Goal: Task Accomplishment & Management: Use online tool/utility

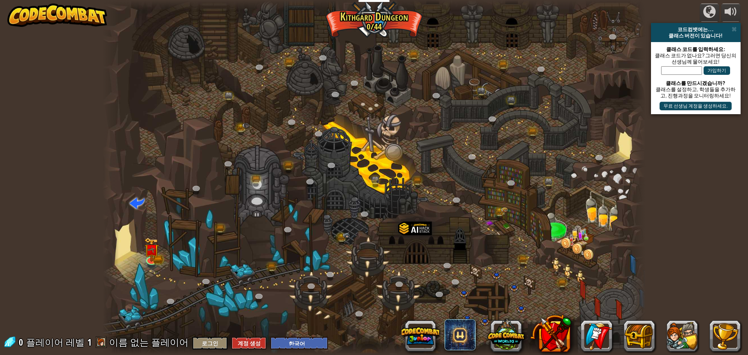
select select "ko"
click at [151, 238] on img at bounding box center [151, 244] width 14 height 32
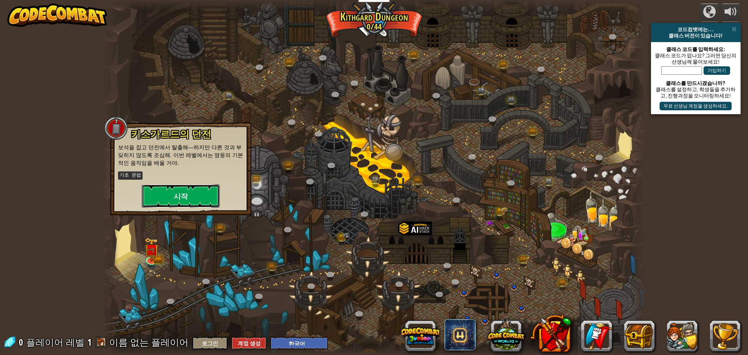
click at [158, 197] on button "시작" at bounding box center [181, 195] width 78 height 23
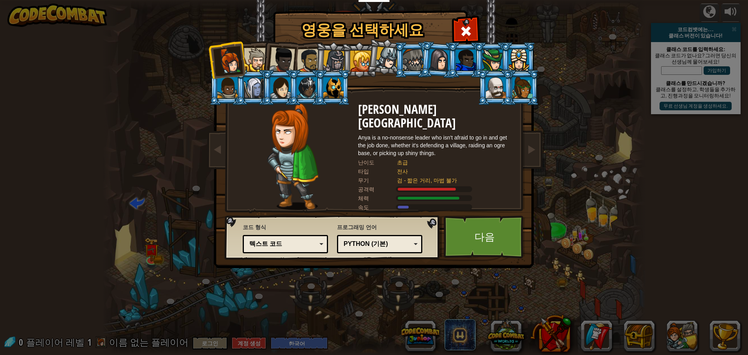
click at [401, 241] on div "Python (기본)" at bounding box center [377, 244] width 67 height 9
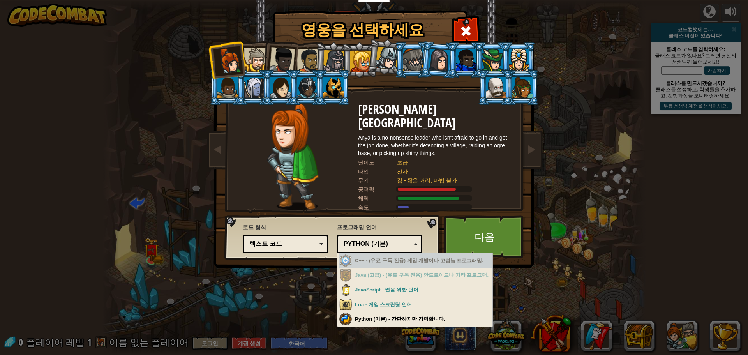
click at [424, 194] on div "체력" at bounding box center [436, 198] width 156 height 8
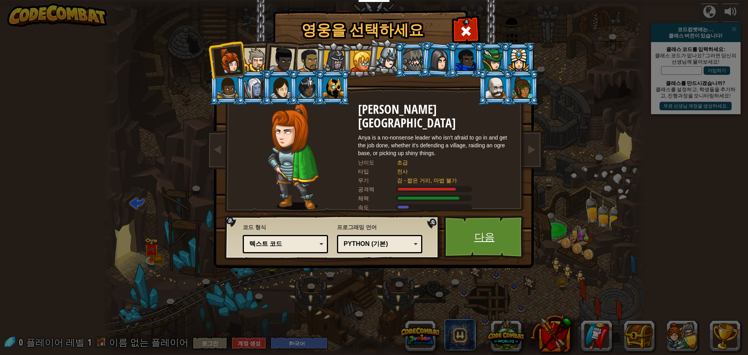
click at [486, 243] on link "다음" at bounding box center [484, 236] width 81 height 43
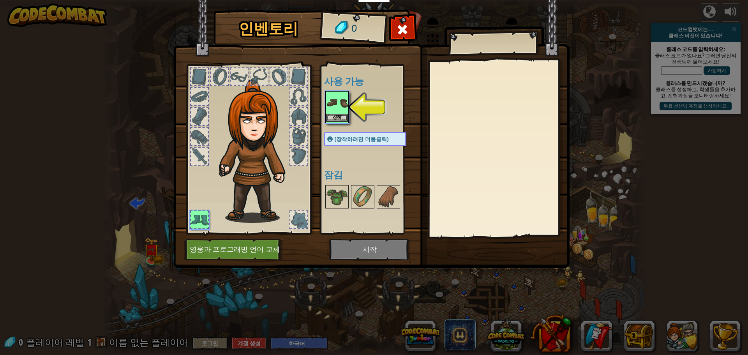
click at [339, 103] on img at bounding box center [337, 103] width 22 height 22
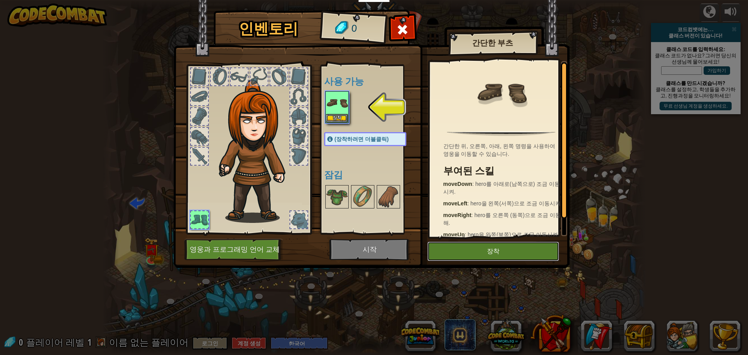
click at [512, 252] on button "장착" at bounding box center [493, 251] width 132 height 19
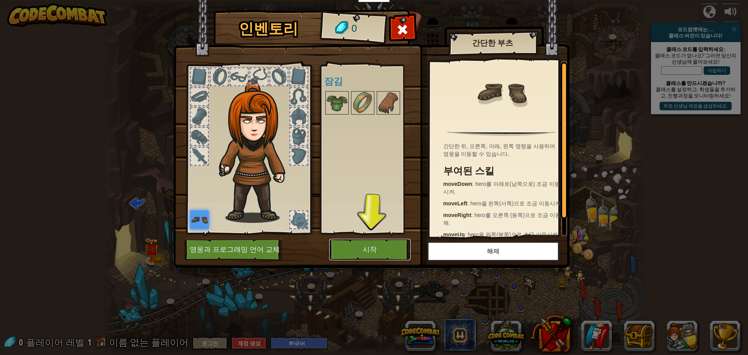
click at [369, 250] on button "시작" at bounding box center [369, 249] width 81 height 21
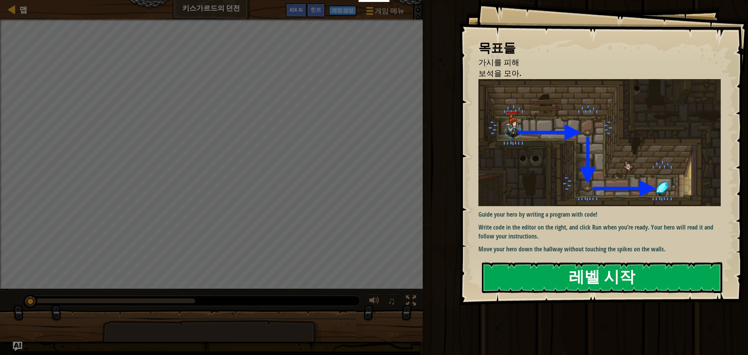
click at [595, 281] on button "레벨 시작" at bounding box center [602, 277] width 240 height 31
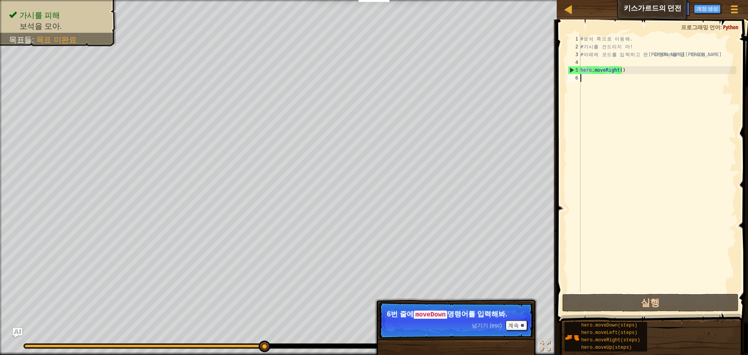
type textarea "h"
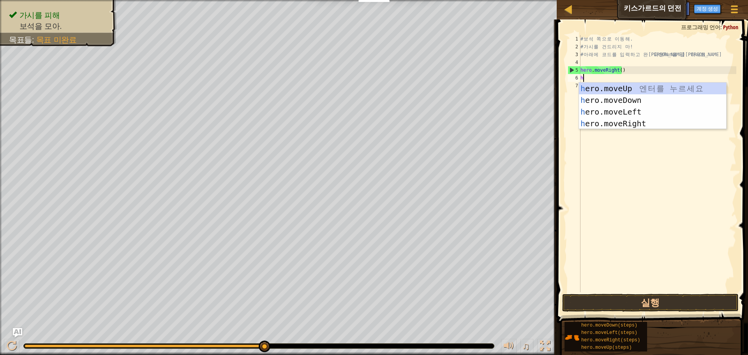
scroll to position [4, 0]
click at [649, 101] on div "h ero.moveUp 엔 터 를 누 르 세 요 h ero.moveDown 엔 터 를 누 르 세 요 h ero.moveLeft 엔 터 를 누 …" at bounding box center [652, 118] width 147 height 70
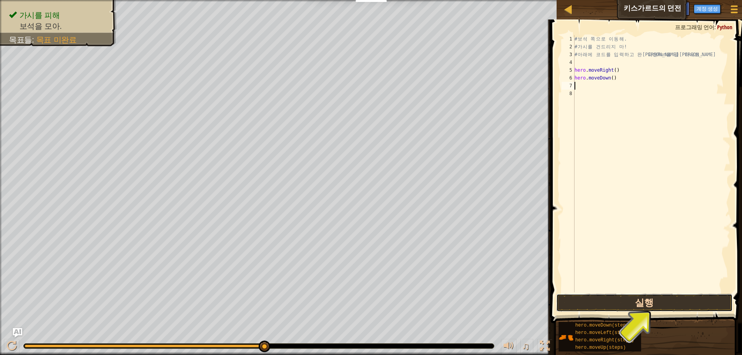
click at [653, 305] on button "실행" at bounding box center [644, 303] width 177 height 18
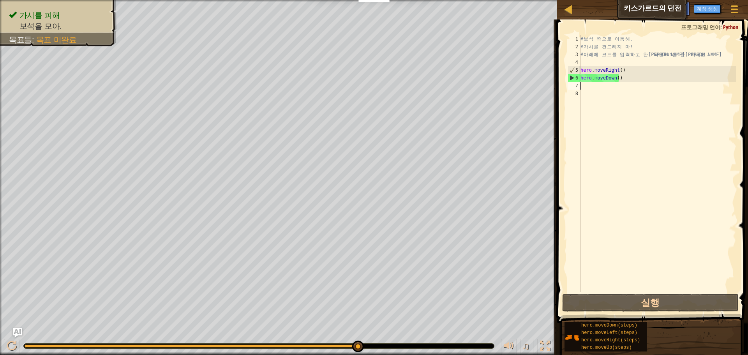
type textarea "h"
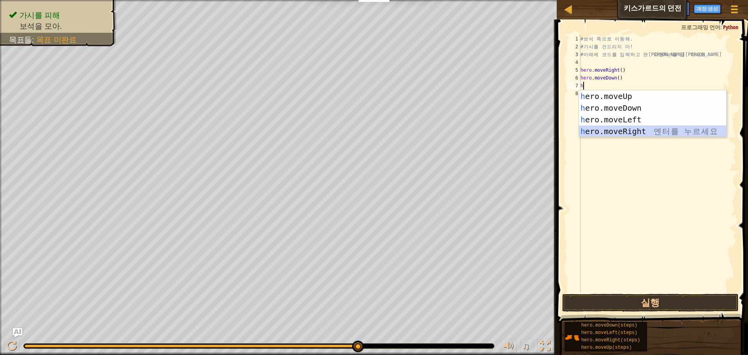
click at [641, 131] on div "h ero.moveUp 엔 터 를 누 르 세 요 h ero.moveDown 엔 터 를 누 르 세 요 h ero.moveLeft 엔 터 를 누 …" at bounding box center [652, 125] width 147 height 70
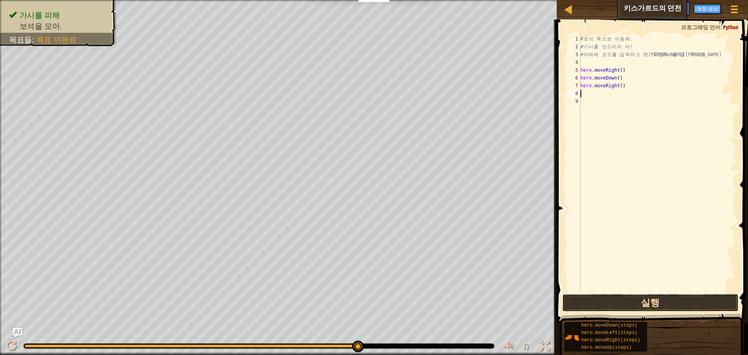
click at [676, 304] on button "실행" at bounding box center [650, 303] width 177 height 18
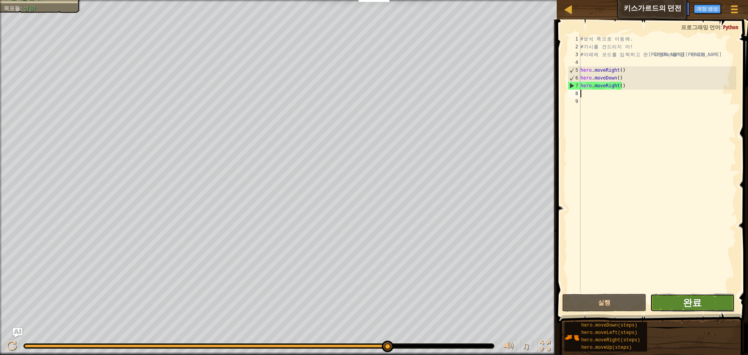
click at [684, 302] on span "완료" at bounding box center [692, 302] width 19 height 12
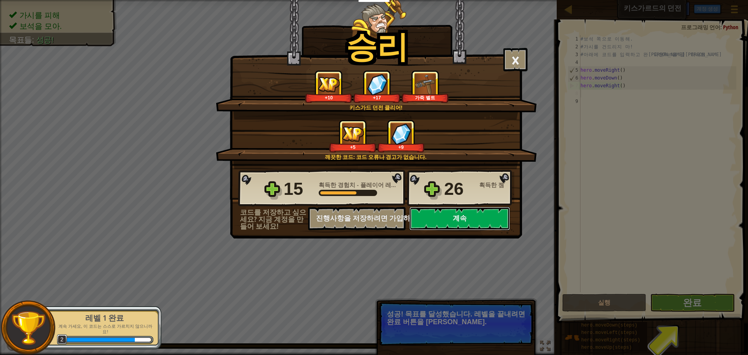
click at [474, 221] on button "계속" at bounding box center [460, 218] width 101 height 23
select select "ko"
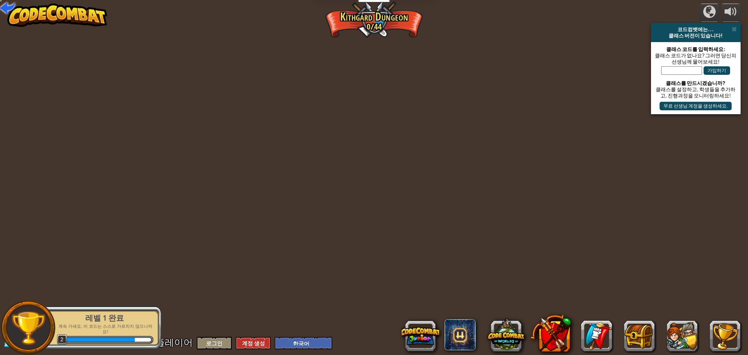
select select "ko"
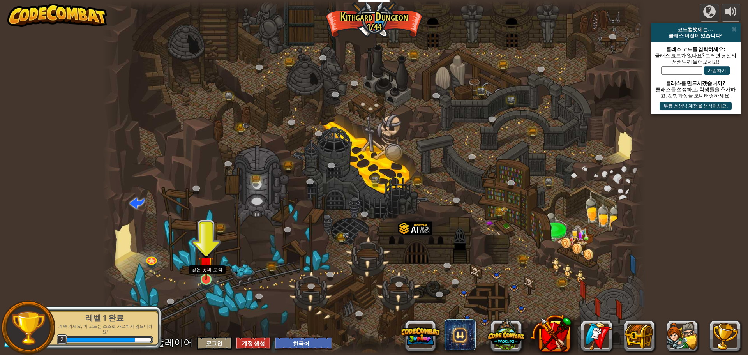
click at [207, 274] on img at bounding box center [206, 263] width 14 height 33
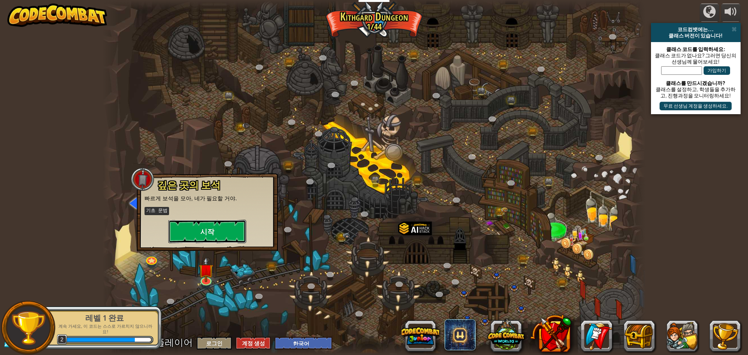
click at [235, 224] on button "시작" at bounding box center [207, 231] width 78 height 23
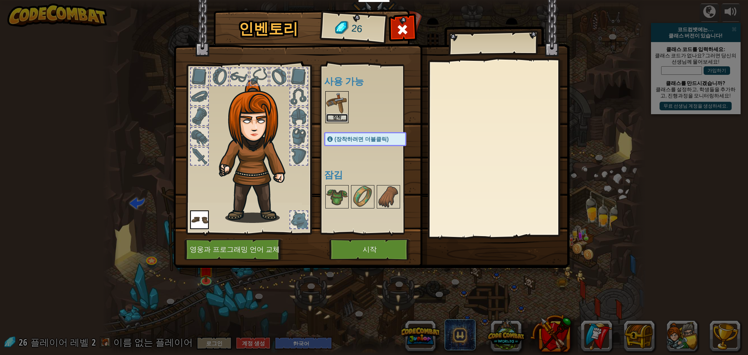
click at [333, 115] on button "장착" at bounding box center [337, 118] width 22 height 8
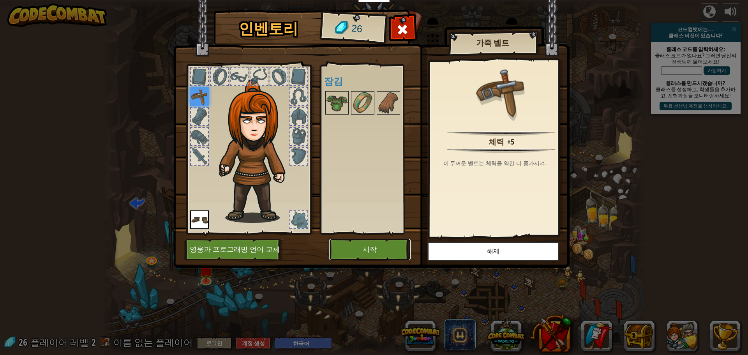
click at [389, 251] on button "시작" at bounding box center [369, 249] width 81 height 21
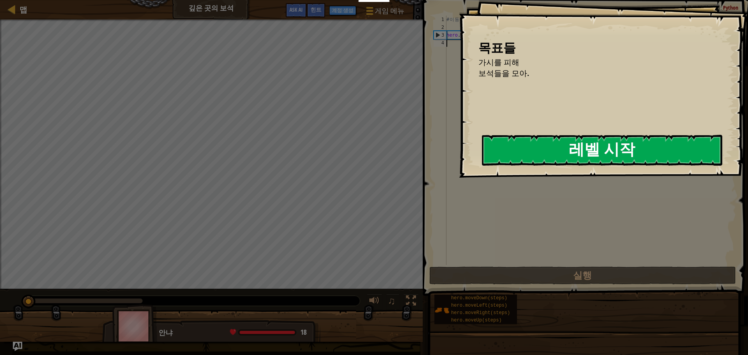
click at [526, 157] on button "레벨 시작" at bounding box center [602, 150] width 240 height 31
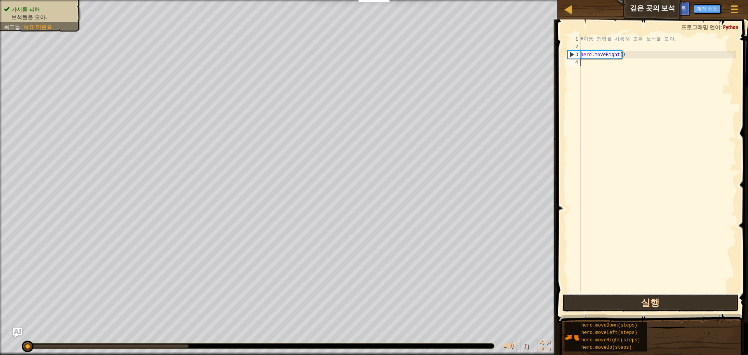
click at [625, 304] on button "실행" at bounding box center [650, 303] width 177 height 18
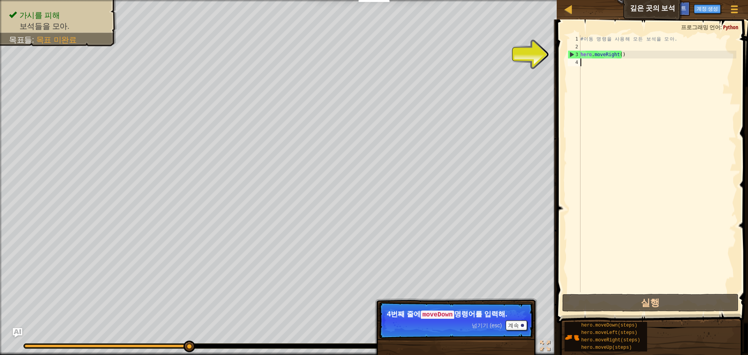
type textarea "h"
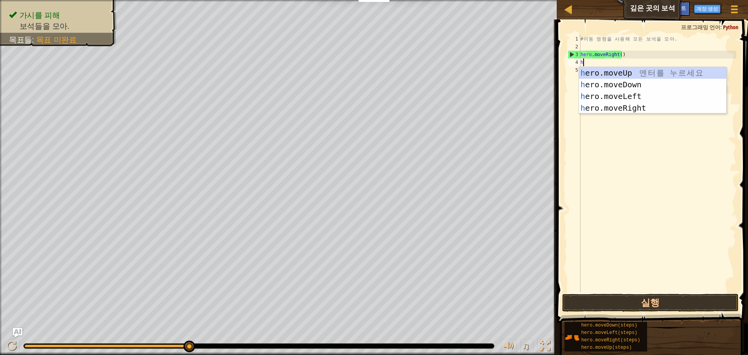
scroll to position [4, 0]
click at [620, 107] on div "h ero.moveUp 엔 터 를 누 르 세 요 h ero.moveDown 엔 터 를 누 르 세 요 h ero.moveLeft 엔 터 를 누 …" at bounding box center [652, 102] width 147 height 70
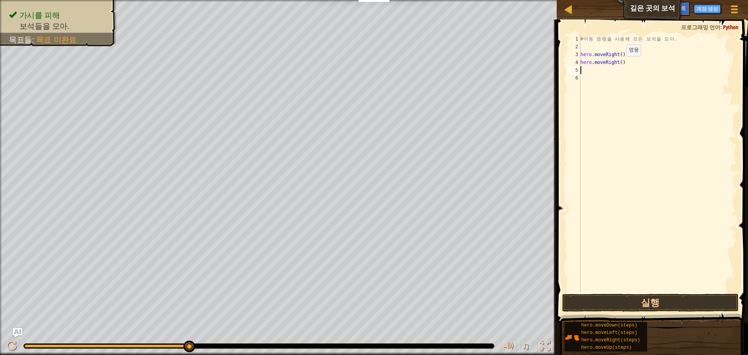
click at [620, 64] on div "# 이 동 명 령 을 사 용 해 모 든 보 석 을 모 아 . hero . moveRight ( ) hero . moveRight ( )" at bounding box center [657, 171] width 157 height 273
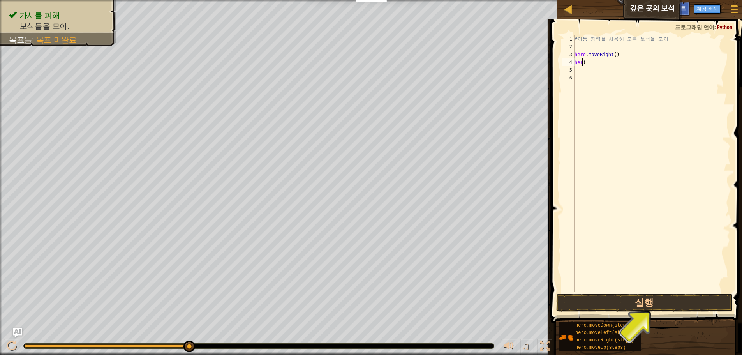
scroll to position [4, 0]
type textarea ")"
drag, startPoint x: 604, startPoint y: 68, endPoint x: 572, endPoint y: 63, distance: 31.6
click at [566, 66] on div ") 1 2 3 4 5 6 # 이 동 명 령 을 [DEMOGRAPHIC_DATA] 용 해 모 든 보 [DEMOGRAPHIC_DATA] 을 모 아…" at bounding box center [645, 163] width 170 height 257
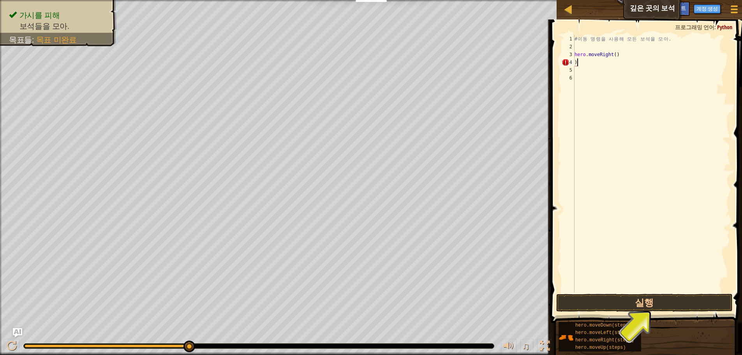
drag, startPoint x: 582, startPoint y: 59, endPoint x: 577, endPoint y: 60, distance: 5.7
click at [577, 60] on div "# 이 동 명 령 을 사 용 해 모 든 보 석 을 모 아 . hero . moveRight ( ) )" at bounding box center [651, 171] width 157 height 273
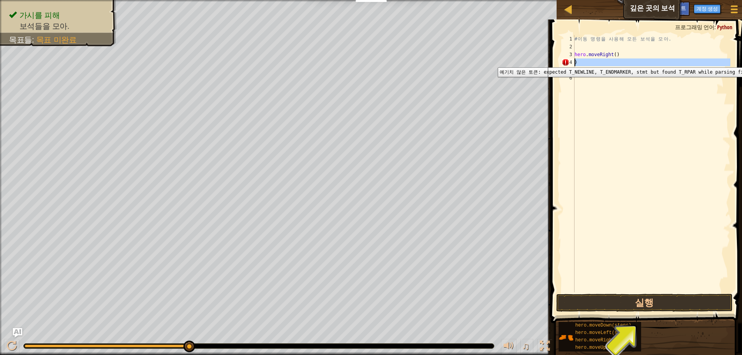
click at [573, 62] on div "4" at bounding box center [568, 62] width 13 height 8
type textarea ")"
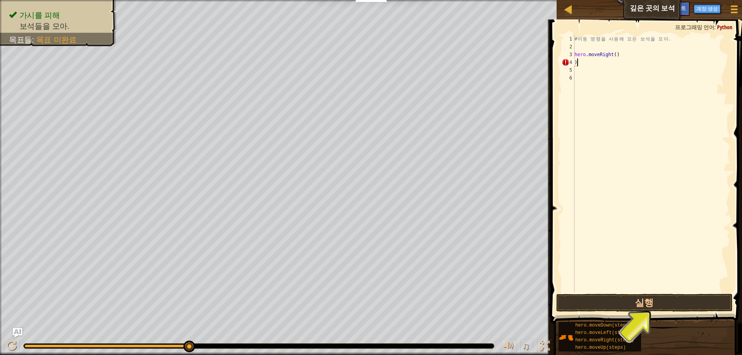
click at [578, 62] on div "# 이 동 명 령 을 사 용 해 모 든 보 석 을 모 아 . hero . moveRight ( ) )" at bounding box center [651, 171] width 157 height 273
click at [614, 57] on div "# 이 동 명 령 을 사 용 해 모 든 보 석 을 모 아 . hero . moveRight ( )" at bounding box center [651, 171] width 157 height 273
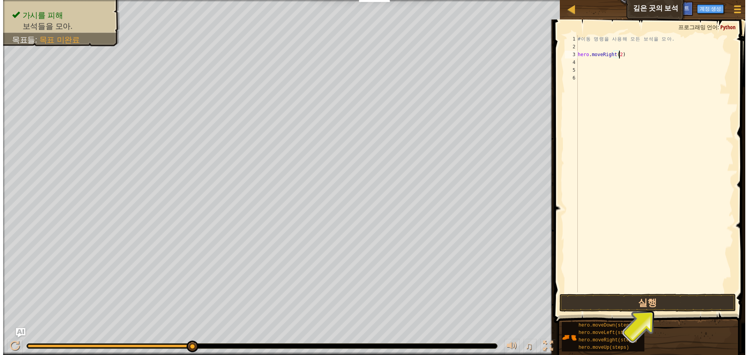
scroll to position [4, 3]
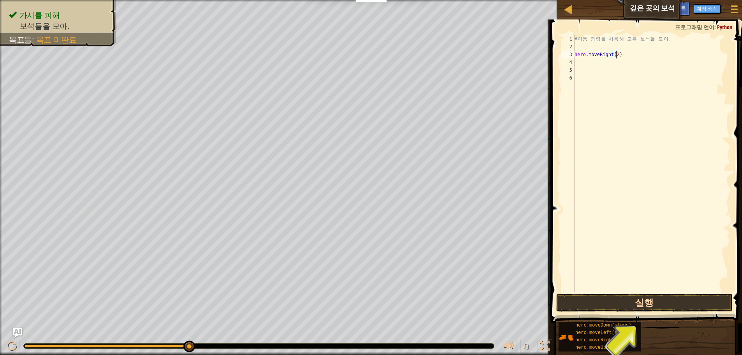
type textarea "hero.moveRight(2)"
click at [655, 305] on button "실행" at bounding box center [644, 303] width 177 height 18
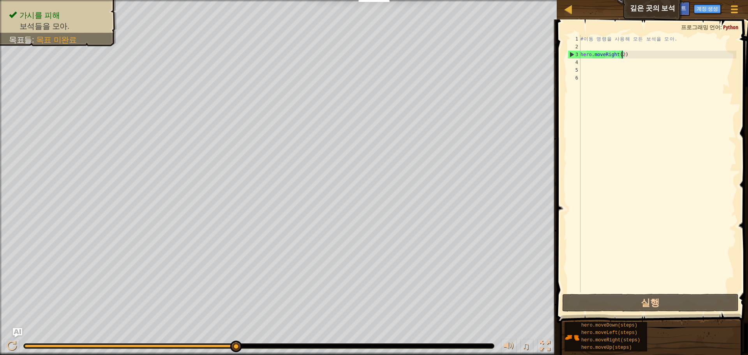
click at [588, 70] on div "# 이 동 명 령 을 사 용 해 모 든 보 석 을 모 아 . hero . moveRight ( 2 )" at bounding box center [657, 171] width 157 height 273
click at [589, 67] on div "# 이 동 명 령 을 사 용 해 모 든 보 석 을 모 아 . hero . moveRight ( 2 )" at bounding box center [657, 171] width 157 height 273
type textarea "h"
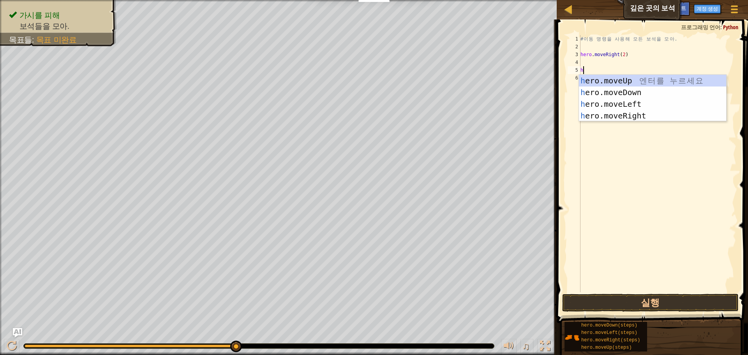
click at [599, 61] on div "# 이 동 명 령 을 사 용 해 모 든 보 석 을 모 아 . hero . moveRight ( 2 ) h" at bounding box center [657, 171] width 157 height 273
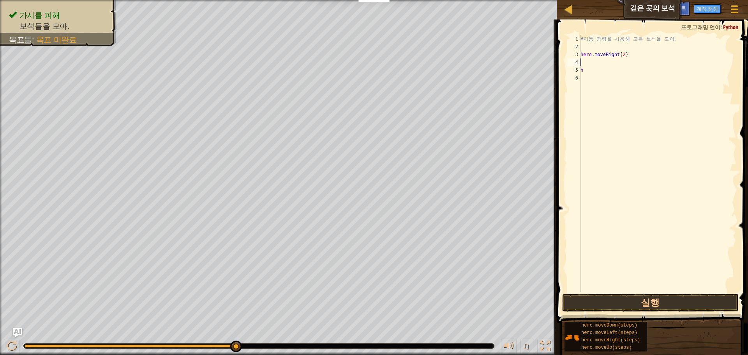
type textarea "h"
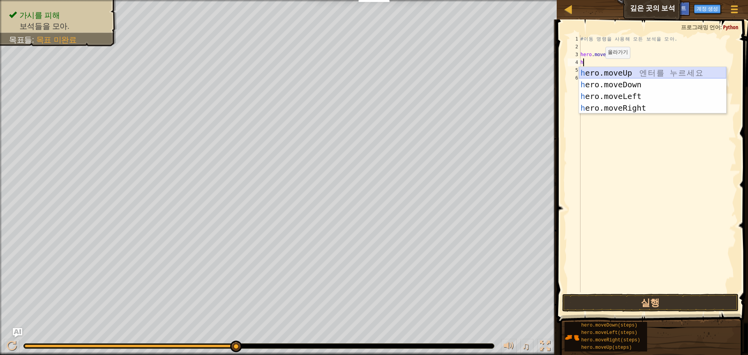
click at [636, 73] on div "h ero.moveUp 엔 터 를 누 르 세 요 h ero.moveDown 엔 터 를 누 르 세 요 h ero.moveLeft 엔 터 를 누 …" at bounding box center [652, 102] width 147 height 70
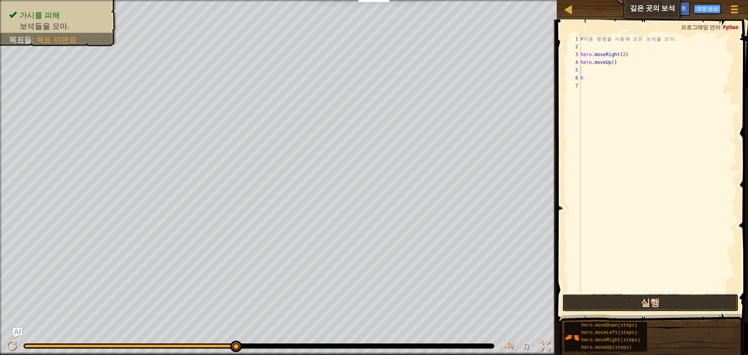
click at [634, 306] on button "실행" at bounding box center [650, 303] width 177 height 18
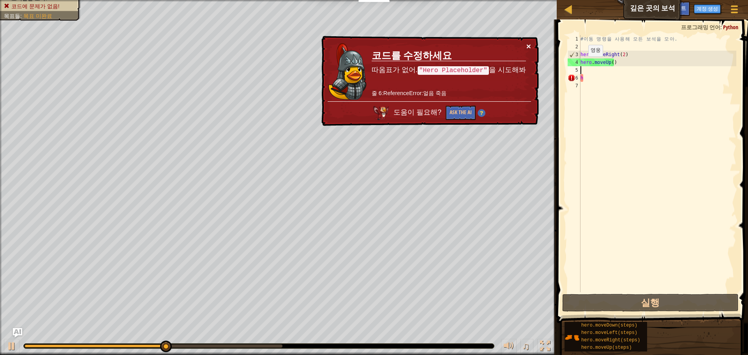
click at [528, 43] on button "×" at bounding box center [528, 46] width 5 height 8
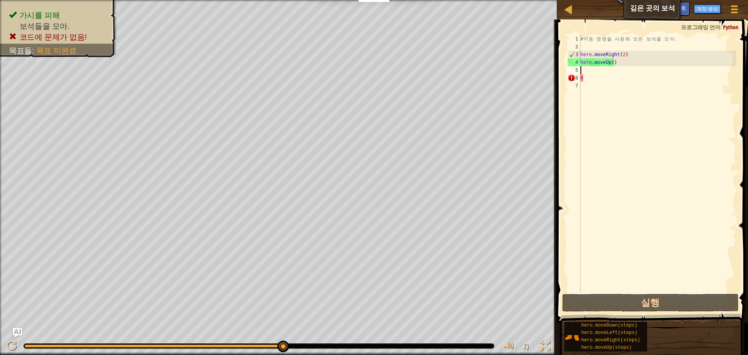
type textarea "h"
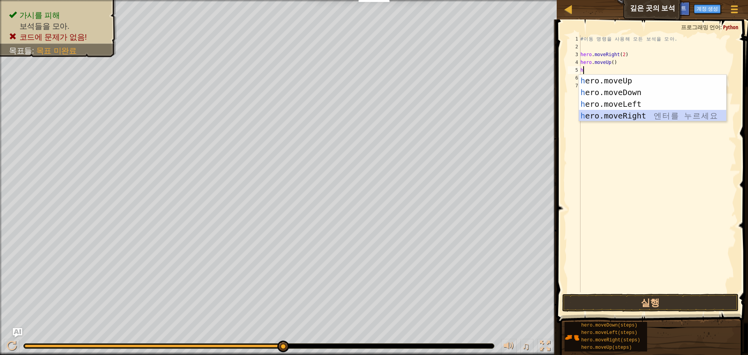
click at [630, 115] on div "h ero.moveUp 엔 터 를 누 르 세 요 h ero.moveDown 엔 터 를 누 르 세 요 h ero.moveLeft 엔 터 를 누 …" at bounding box center [652, 110] width 147 height 70
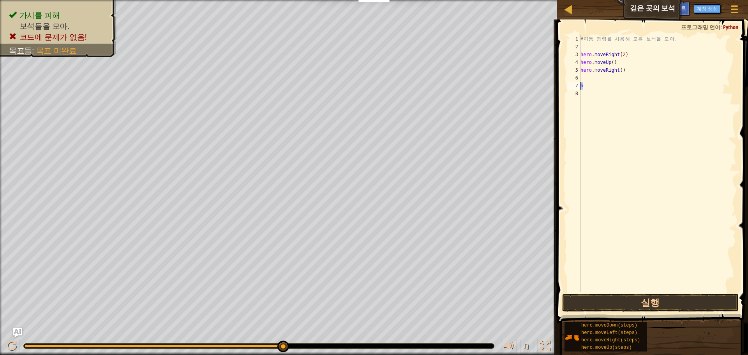
drag, startPoint x: 583, startPoint y: 87, endPoint x: 577, endPoint y: 88, distance: 6.0
click at [577, 88] on div "1 2 3 4 5 6 7 8 # 이 동 명 령 을 [DEMOGRAPHIC_DATA] 용 해 모 든 보 석 을 모 아 . hero . moveR…" at bounding box center [651, 163] width 170 height 257
type textarea "h"
click at [647, 295] on button "실행" at bounding box center [650, 303] width 177 height 18
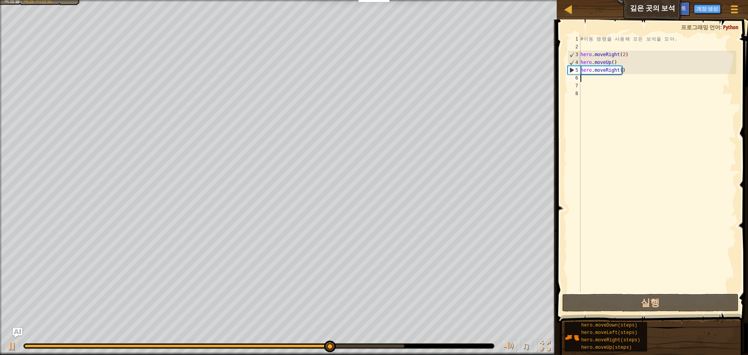
drag, startPoint x: 615, startPoint y: 74, endPoint x: 598, endPoint y: 75, distance: 16.8
click at [598, 75] on div "# 이 동 명 령 을 사 용 해 모 든 보 석 을 모 아 . hero . moveRight ( 2 ) hero . moveUp ( ) hero…" at bounding box center [657, 171] width 157 height 273
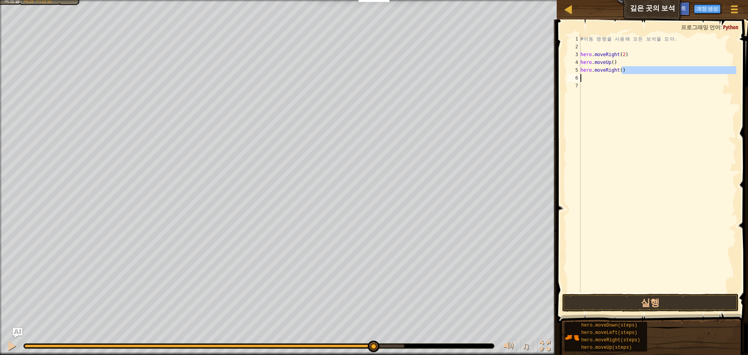
drag, startPoint x: 624, startPoint y: 70, endPoint x: 556, endPoint y: 76, distance: 68.9
click at [556, 76] on div "hero.moveRight() 1 2 3 4 5 6 7 # 이 동 명 령 을 사 용 해 모 든 보 석 을 모 아 . hero . moveRig…" at bounding box center [651, 186] width 194 height 327
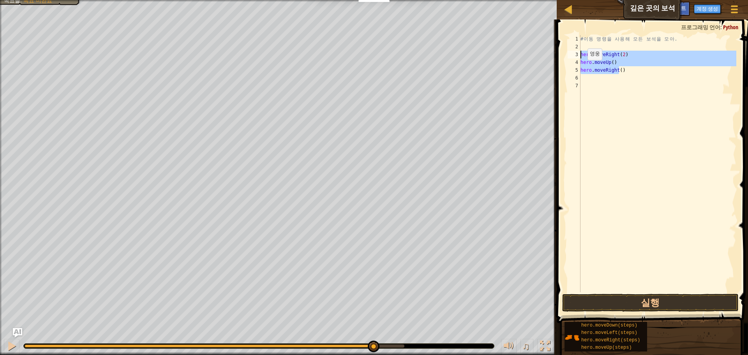
drag, startPoint x: 619, startPoint y: 70, endPoint x: 572, endPoint y: 52, distance: 50.3
click at [572, 52] on div "hero.moveRight() 1 2 3 4 5 6 7 # 이 동 명 령 을 사 용 해 모 든 보 석 을 모 아 . hero . moveRig…" at bounding box center [651, 163] width 170 height 257
type textarea ")"
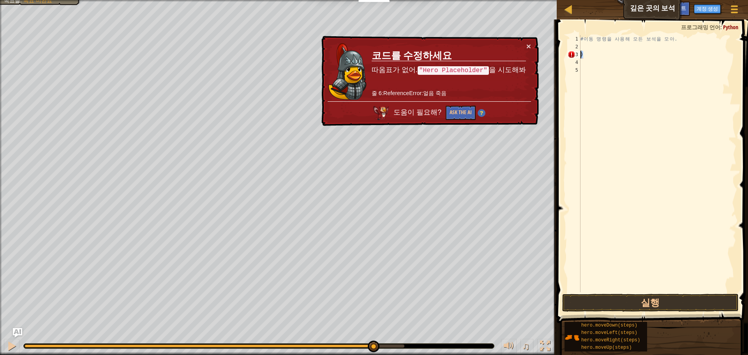
drag, startPoint x: 588, startPoint y: 57, endPoint x: 579, endPoint y: 57, distance: 9.4
click at [579, 57] on div ") 1 2 3 4 5 # 이 동 명 령 을 [DEMOGRAPHIC_DATA] 용 해 모 든 보 [DEMOGRAPHIC_DATA] 을 모 아 .…" at bounding box center [651, 163] width 170 height 257
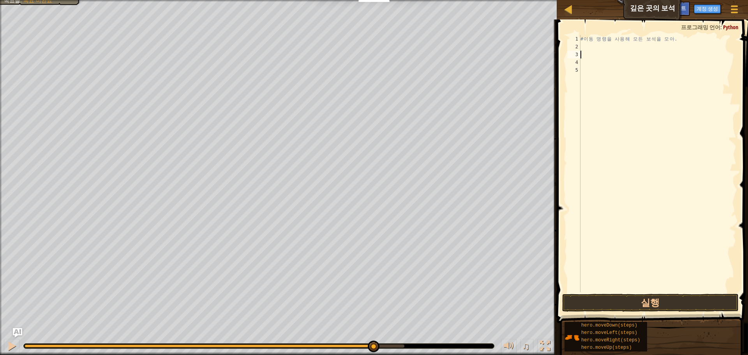
click at [586, 51] on div "# 이 동 명 령 을 사 용 해 모 든 보 석 을 모 아 ." at bounding box center [657, 171] width 157 height 273
click at [592, 47] on div "# 이 동 명 령 을 사 용 해 모 든 보 석 을 모 아 ." at bounding box center [657, 171] width 157 height 273
type textarea "h"
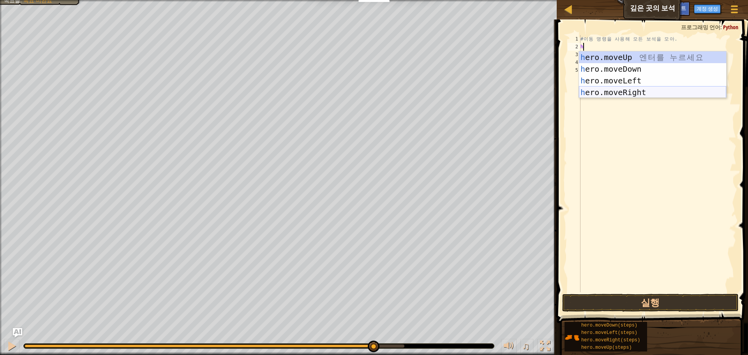
click at [620, 94] on div "h ero.moveUp 엔 터 를 누 르 세 요 h ero.moveDown 엔 터 를 누 르 세 요 h ero.moveLeft 엔 터 를 누 …" at bounding box center [652, 86] width 147 height 70
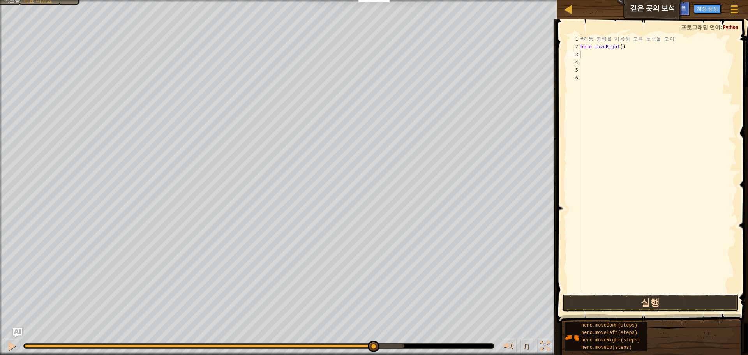
click at [666, 308] on button "실행" at bounding box center [650, 303] width 177 height 18
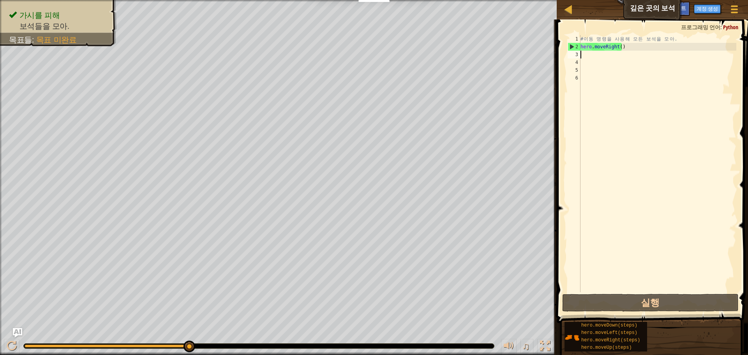
type textarea "h"
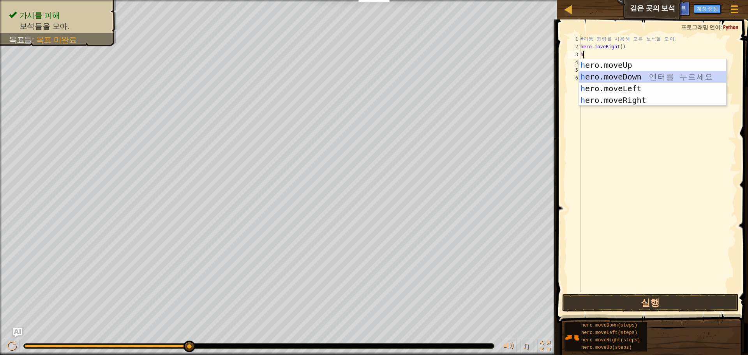
click at [636, 75] on div "h ero.moveUp 엔 터 를 누 르 세 요 h ero.moveDown 엔 터 를 누 르 세 요 h ero.moveLeft 엔 터 를 누 …" at bounding box center [652, 94] width 147 height 70
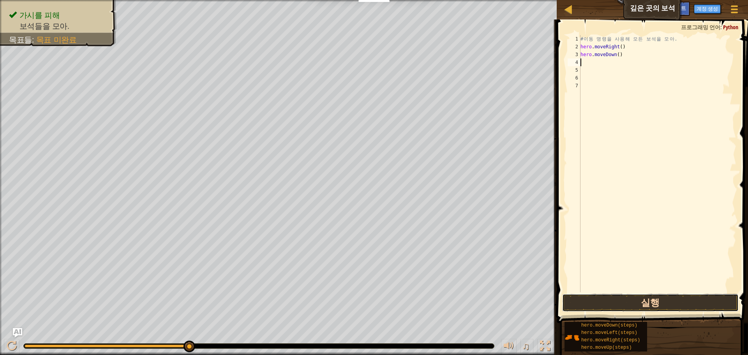
click at [686, 308] on button "실행" at bounding box center [650, 303] width 177 height 18
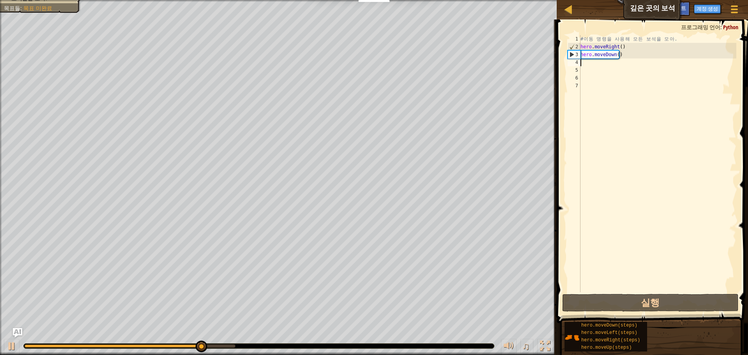
click at [584, 65] on div "# 이 동 명 령 을 사 용 해 모 든 보 석 을 모 아 . hero . moveRight ( ) hero . moveDown ( )" at bounding box center [657, 171] width 157 height 273
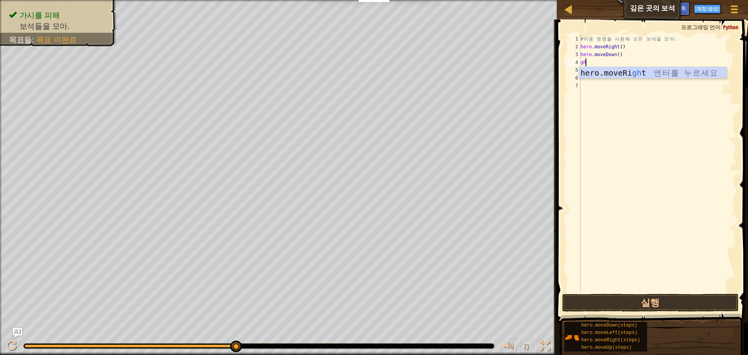
type textarea "g"
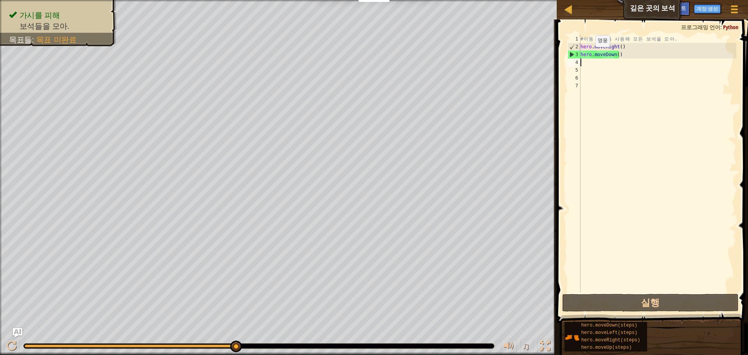
type textarea "h"
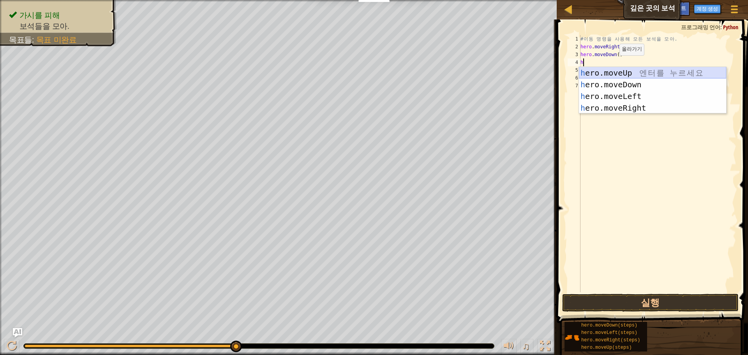
click at [627, 71] on div "h ero.moveUp 엔 터 를 누 르 세 요 h ero.moveDown 엔 터 를 누 르 세 요 h ero.moveLeft 엔 터 를 누 …" at bounding box center [652, 102] width 147 height 70
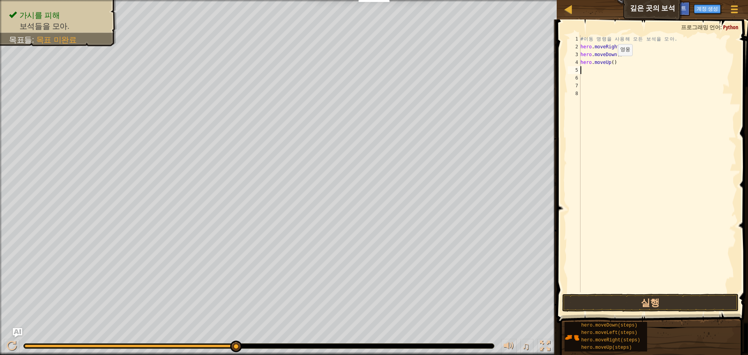
click at [611, 64] on div "# 이 동 명 령 을 사 용 해 모 든 보 석 을 모 아 . hero . moveRight ( ) hero . moveDown ( ) hero…" at bounding box center [657, 171] width 157 height 273
type textarea "hero.moveUp(2)"
click at [589, 68] on div "# 이 동 명 령 을 사 용 해 모 든 보 석 을 모 아 . hero . moveRight ( ) hero . moveDown ( ) hero…" at bounding box center [657, 171] width 157 height 273
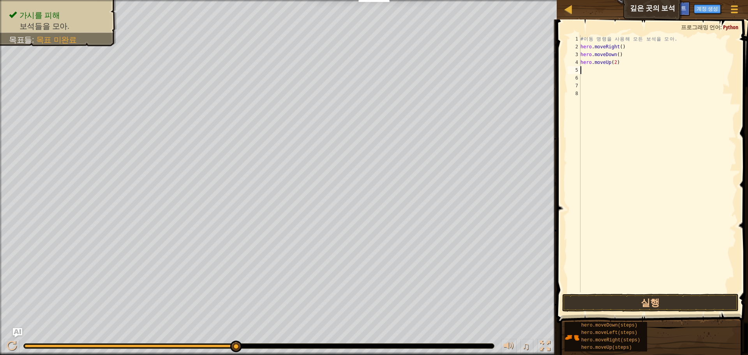
type textarea "h"
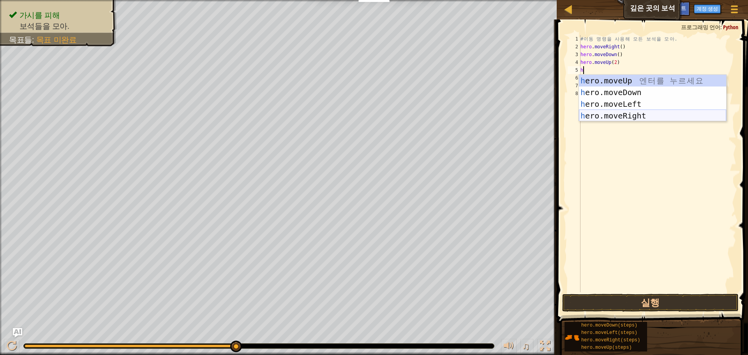
click at [660, 113] on div "h ero.moveUp 엔 터 를 누 르 세 요 h ero.moveDown 엔 터 를 누 르 세 요 h ero.moveLeft 엔 터 를 누 …" at bounding box center [652, 110] width 147 height 70
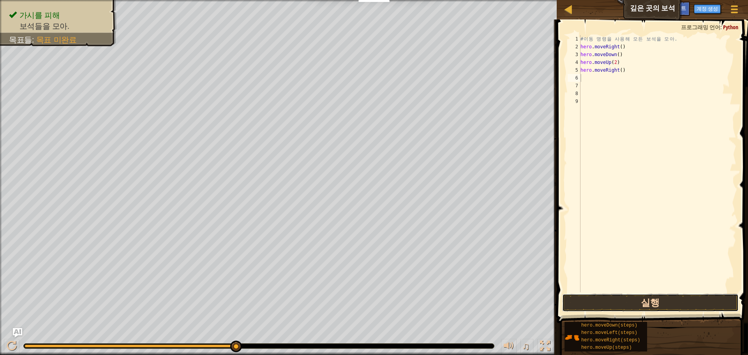
click at [655, 298] on button "실행" at bounding box center [650, 303] width 177 height 18
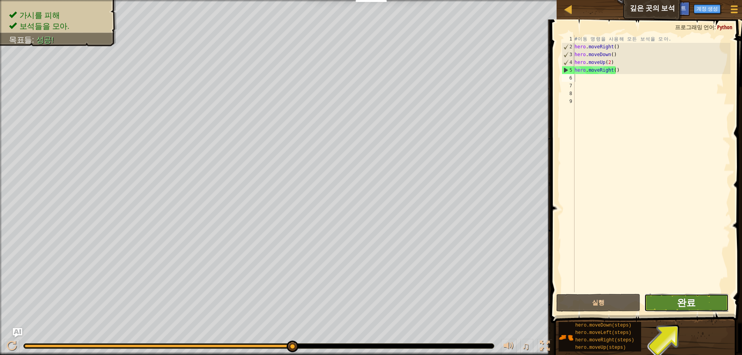
click at [695, 298] on span "완료" at bounding box center [686, 302] width 19 height 12
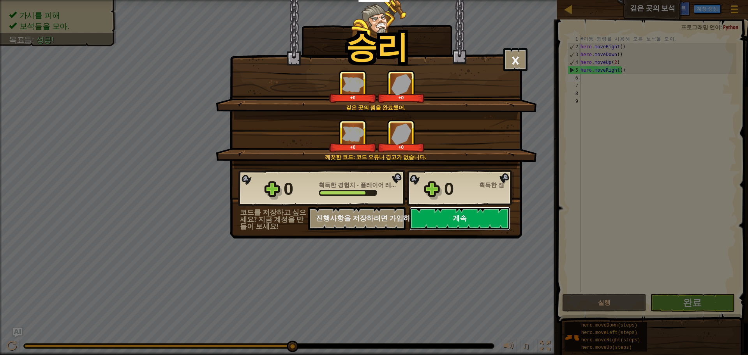
click at [482, 219] on button "계속" at bounding box center [460, 218] width 101 height 23
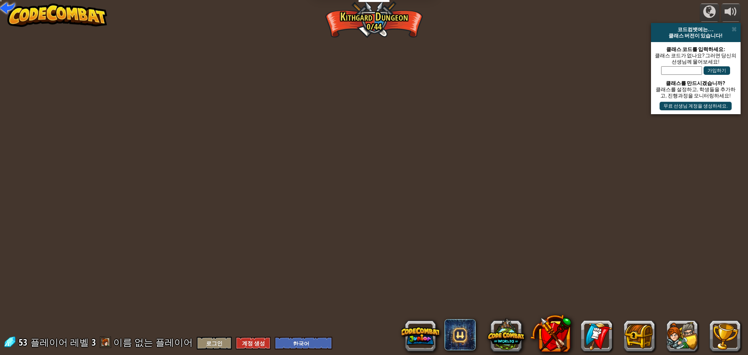
select select "ko"
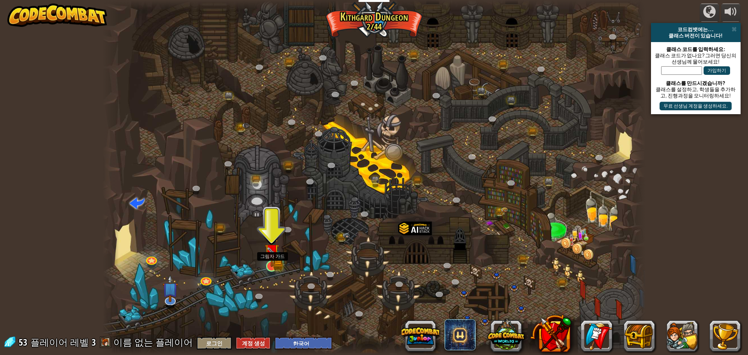
click at [276, 263] on img at bounding box center [272, 251] width 14 height 32
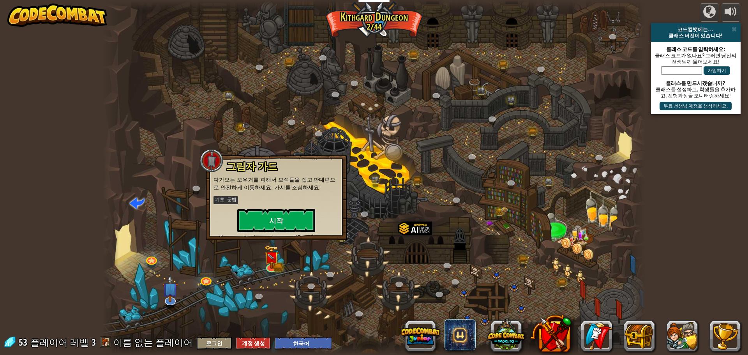
click at [295, 206] on div "그림자 가드 다가오는 오우거를 피해서 보석들을 집고 반대편으로 안전하게 이동하세요. 가시를 조심하세요! 기초 문법 시작" at bounding box center [276, 196] width 125 height 71
click at [295, 221] on button "시작" at bounding box center [276, 220] width 78 height 23
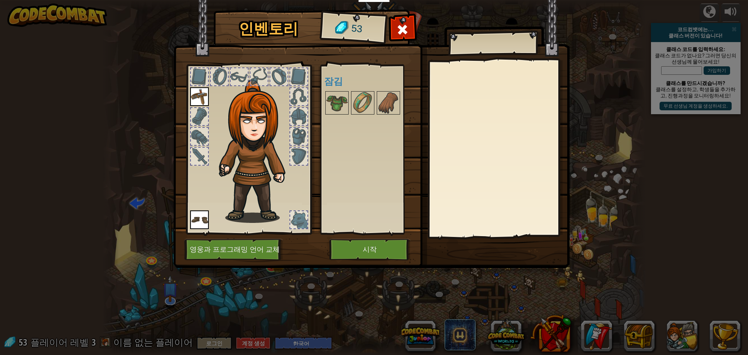
click at [198, 74] on div at bounding box center [199, 76] width 17 height 17
click at [195, 97] on img at bounding box center [199, 96] width 19 height 19
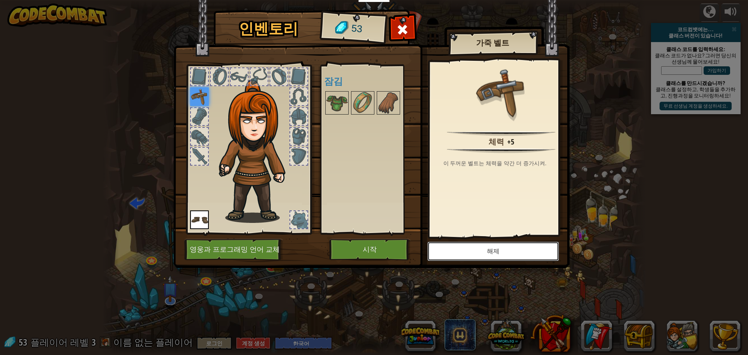
click at [512, 258] on button "해제" at bounding box center [493, 251] width 132 height 19
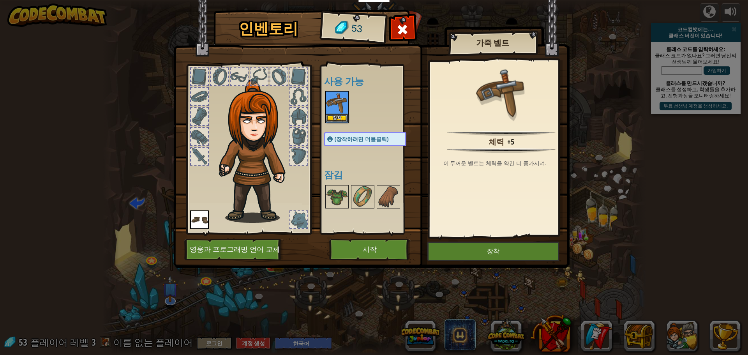
click at [483, 238] on img at bounding box center [371, 126] width 396 height 283
click at [481, 247] on button "장착" at bounding box center [493, 251] width 132 height 19
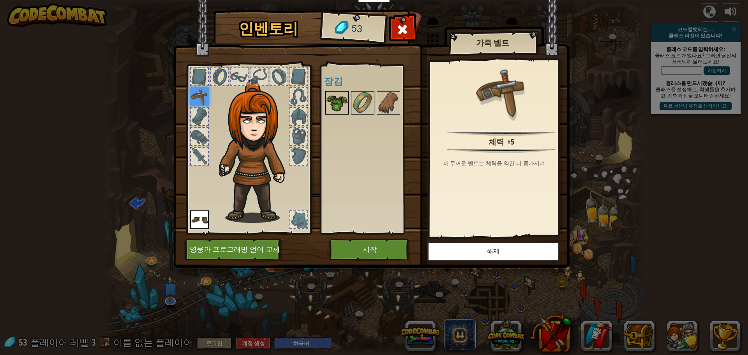
click at [343, 101] on img at bounding box center [337, 103] width 22 height 22
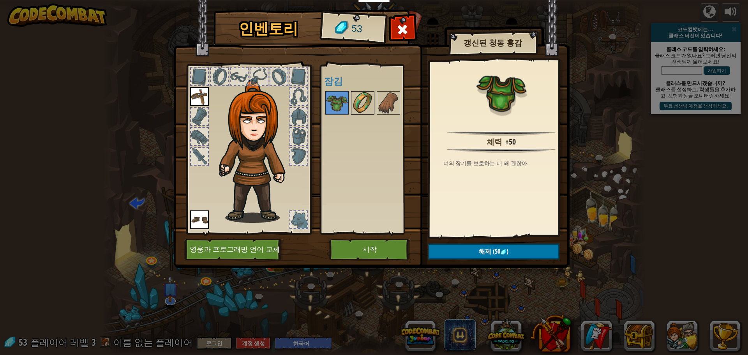
click at [360, 108] on img at bounding box center [363, 103] width 22 height 22
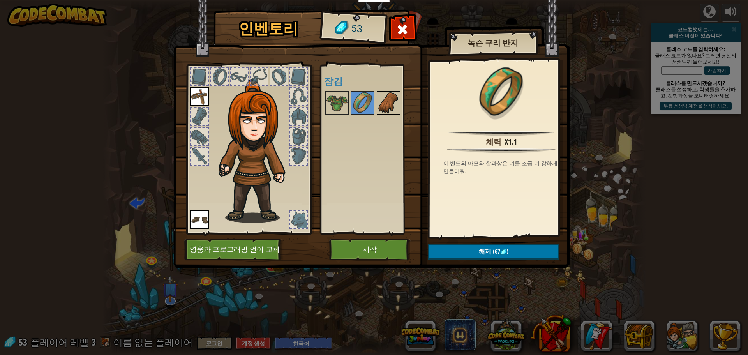
click at [383, 107] on img at bounding box center [389, 103] width 22 height 22
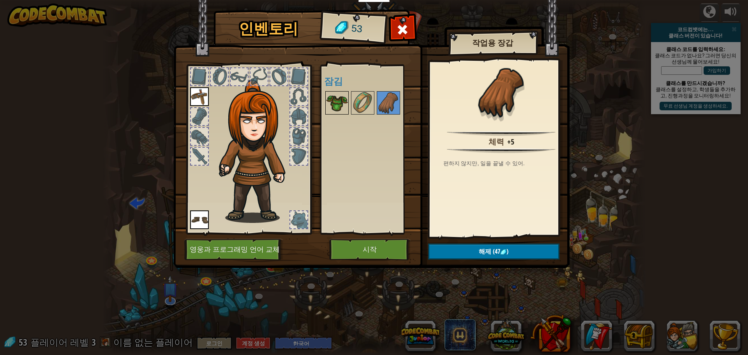
click at [342, 101] on img at bounding box center [337, 103] width 22 height 22
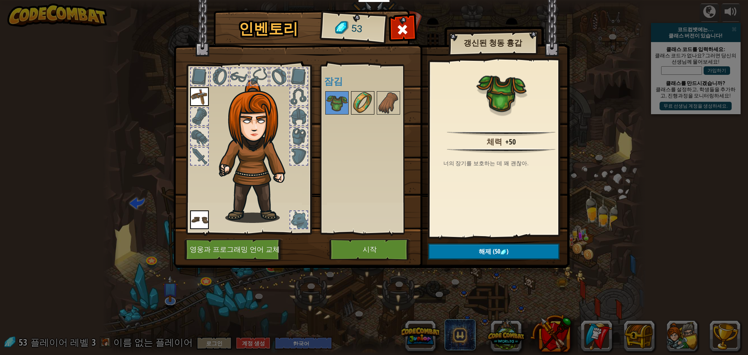
click at [362, 108] on img at bounding box center [363, 103] width 22 height 22
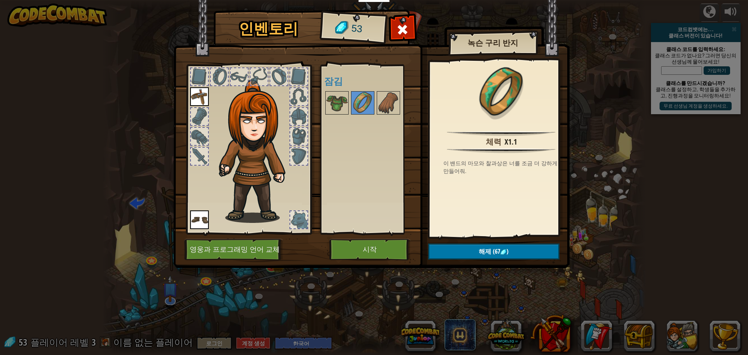
click at [350, 109] on div at bounding box center [373, 103] width 98 height 26
click at [346, 104] on img at bounding box center [337, 103] width 22 height 22
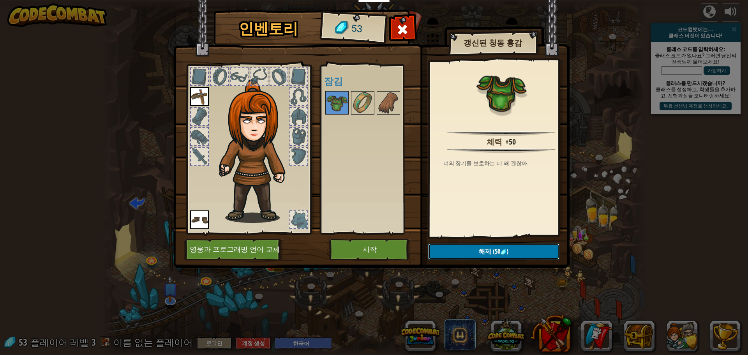
click at [506, 250] on img at bounding box center [503, 252] width 6 height 6
click at [493, 256] on button "확인" at bounding box center [493, 252] width 131 height 16
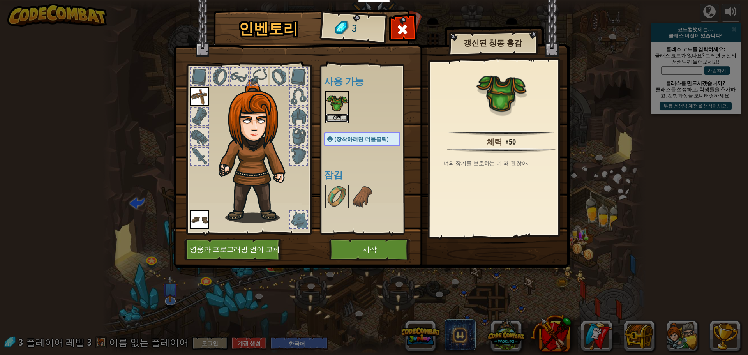
click at [331, 114] on button "장착" at bounding box center [337, 118] width 22 height 8
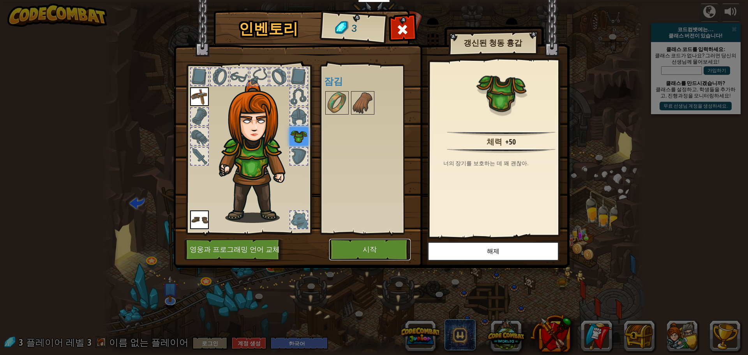
click at [394, 255] on button "시작" at bounding box center [369, 249] width 81 height 21
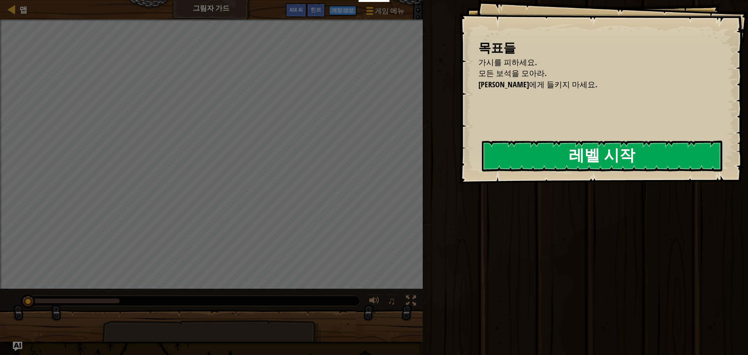
click at [428, 165] on div "선생님들 무료 계정 만들기 학교 및 지구 솔루션 교사용 도구 미리보기 표준 맞춤 효과 연구 성공 스토리 전문가 개발 시간의 코드 보조금 및 자…" at bounding box center [374, 177] width 748 height 355
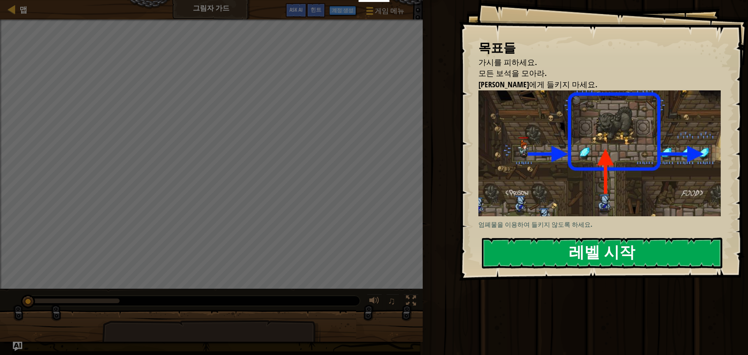
click at [590, 238] on button "레벨 시작" at bounding box center [602, 253] width 240 height 31
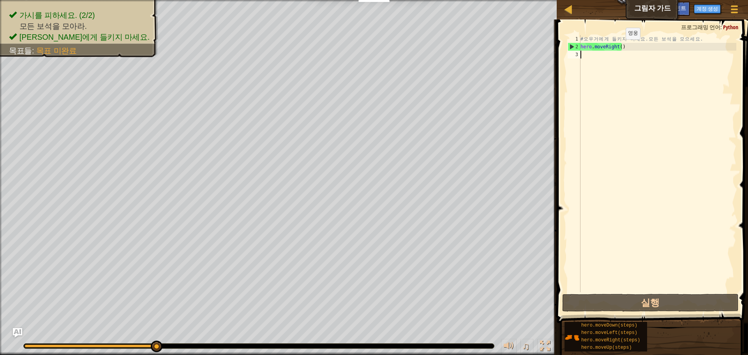
click at [619, 47] on div "# 오 우 거 에 게 들 키 지 마 세 요 . 모 든 보 석 을 모 으 세 요 . hero . moveRight ( )" at bounding box center [657, 171] width 157 height 273
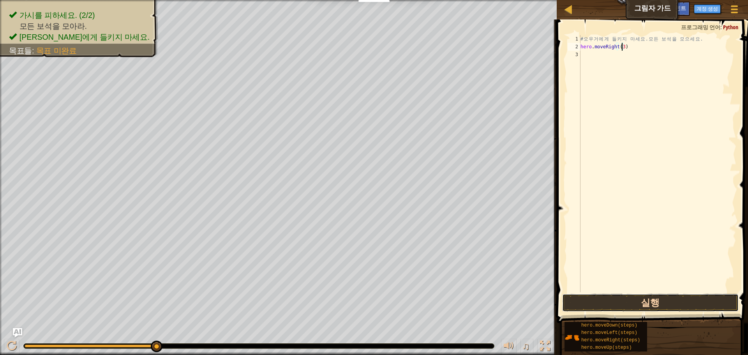
click at [673, 302] on button "실행" at bounding box center [650, 303] width 177 height 18
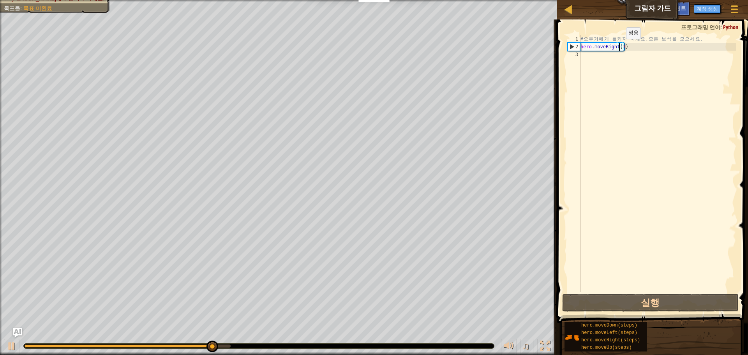
click at [620, 47] on div "# 오 우 거 에 게 들 키 지 마 세 요 . 모 든 보 석 을 모 으 세 요 . hero . moveRight ( 3 )" at bounding box center [657, 171] width 157 height 273
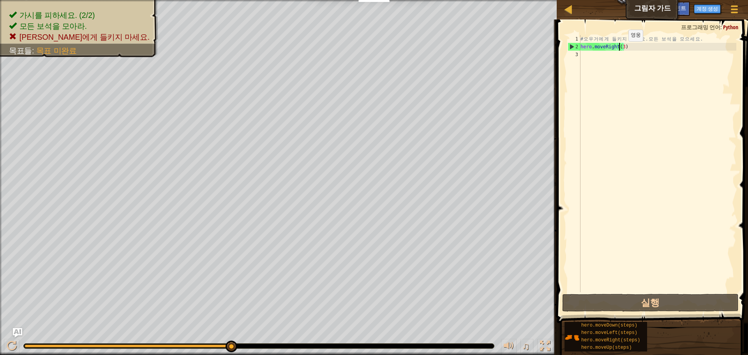
click at [622, 49] on div "# 오 우 거 에 게 들 키 지 마 세 요 . 모 든 보 석 을 모 으 세 요 . hero . moveRight ( 3 )" at bounding box center [657, 171] width 157 height 273
drag, startPoint x: 620, startPoint y: 49, endPoint x: 623, endPoint y: 52, distance: 4.1
click at [623, 52] on div "# 오 우 거 에 게 들 키 지 마 세 요 . 모 든 보 석 을 모 으 세 요 . hero . moveRight ( 3 )" at bounding box center [657, 171] width 157 height 273
click at [620, 47] on div "# 오 우 거 에 게 들 키 지 마 세 요 . 모 든 보 석 을 모 으 세 요 . hero . moveRight ( 3 )" at bounding box center [657, 163] width 157 height 257
click at [622, 47] on div "# 오 우 거 에 게 들 키 지 마 세 요 . 모 든 보 석 을 모 으 세 요 . hero . moveRight ( 3 )" at bounding box center [657, 171] width 157 height 273
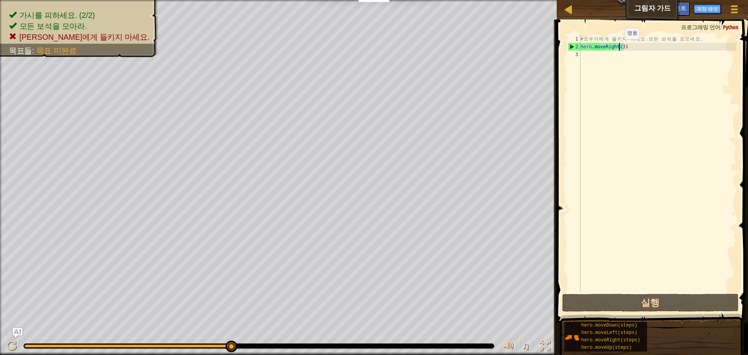
click at [618, 47] on div "# 오 우 거 에 게 들 키 지 마 세 요 . 모 든 보 석 을 모 으 세 요 . hero . moveRight ( 3 )" at bounding box center [657, 171] width 157 height 273
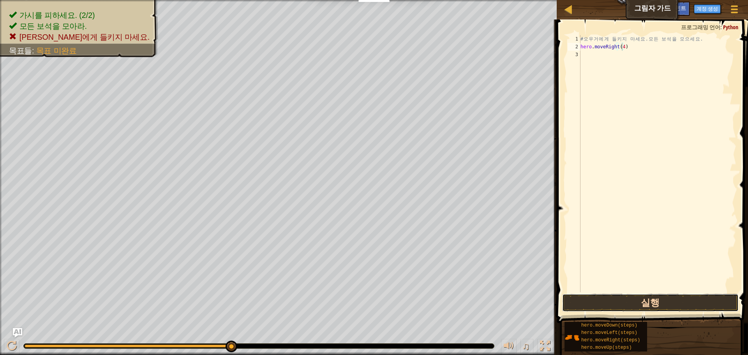
click at [683, 300] on button "실행" at bounding box center [650, 303] width 177 height 18
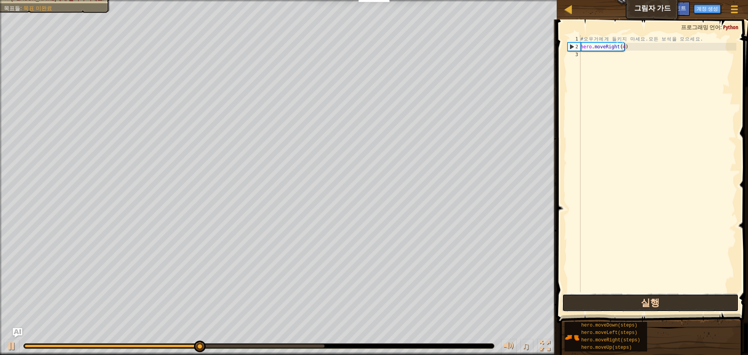
click at [683, 303] on button "실행" at bounding box center [650, 303] width 177 height 18
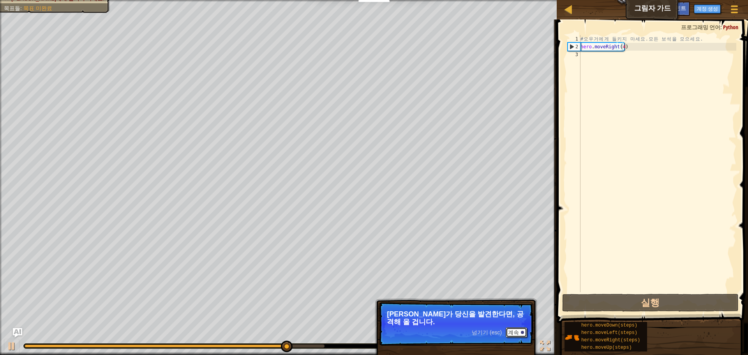
click at [525, 327] on button "계속" at bounding box center [516, 332] width 21 height 10
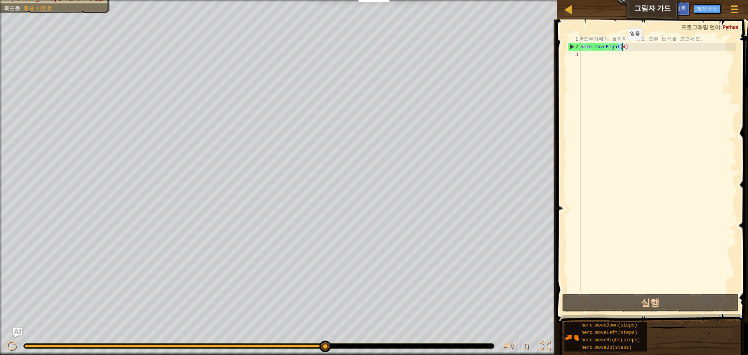
click at [621, 48] on div "# 오 우 거 에 게 들 키 지 마 세 요 . 모 든 보 석 을 모 으 세 요 . hero . moveRight ( 4 )" at bounding box center [657, 171] width 157 height 273
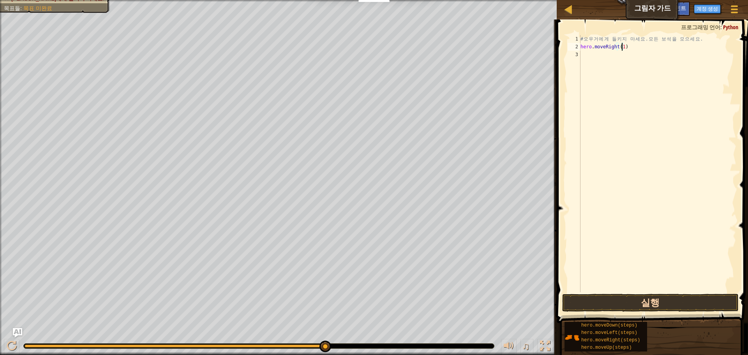
type textarea "hero.moveRight(1)"
click at [653, 306] on button "실행" at bounding box center [650, 303] width 177 height 18
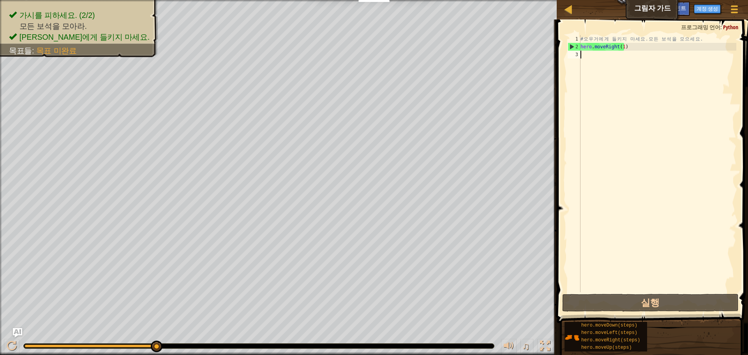
click at [597, 58] on div "# 오 우 거 에 게 들 키 지 마 세 요 . 모 든 보 석 을 모 으 세 요 . hero . moveRight ( 1 )" at bounding box center [657, 171] width 157 height 273
type textarea "h"
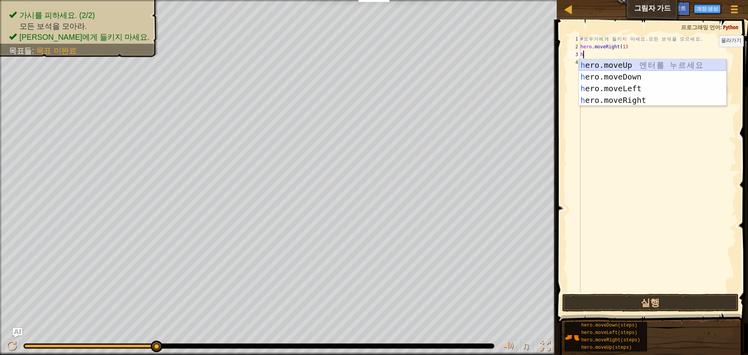
click at [642, 69] on div "h ero.moveUp 엔 터 를 누 르 세 요 h ero.moveDown 엔 터 를 누 르 세 요 h ero.moveLeft 엔 터 를 누 …" at bounding box center [652, 94] width 147 height 70
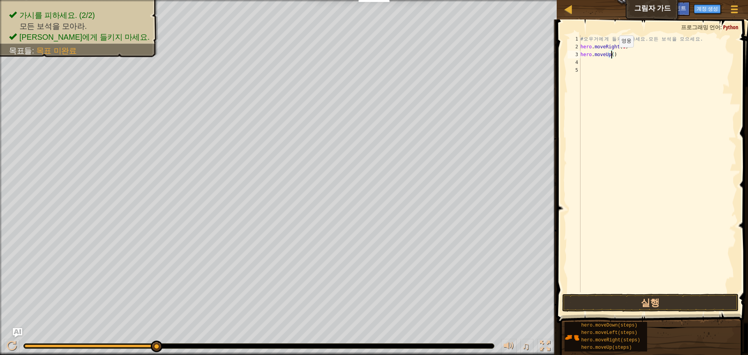
click at [613, 55] on div "# 오 우 거 에 게 들 키 지 마 세 요 . 모 든 보 석 을 모 으 세 요 . hero . moveRight ( 1 ) hero . mov…" at bounding box center [657, 171] width 157 height 273
type textarea "hero.moveUp(1)"
click at [591, 66] on div "# 오 우 거 에 게 들 키 지 마 세 요 . 모 든 보 석 을 모 으 세 요 . hero . moveRight ( 1 ) hero . mov…" at bounding box center [657, 171] width 157 height 273
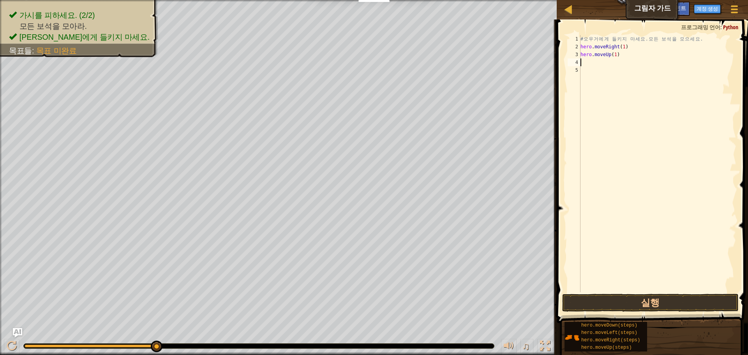
type textarea "h"
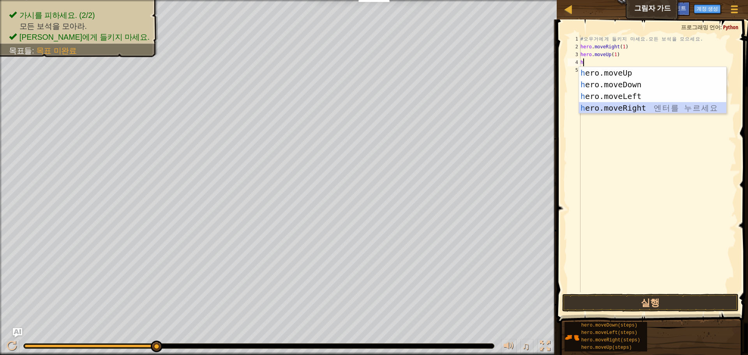
click at [633, 108] on div "h ero.moveUp 엔 터 를 누 르 세 요 h ero.moveDown 엔 터 를 누 르 세 요 h ero.moveLeft 엔 터 를 누 …" at bounding box center [652, 102] width 147 height 70
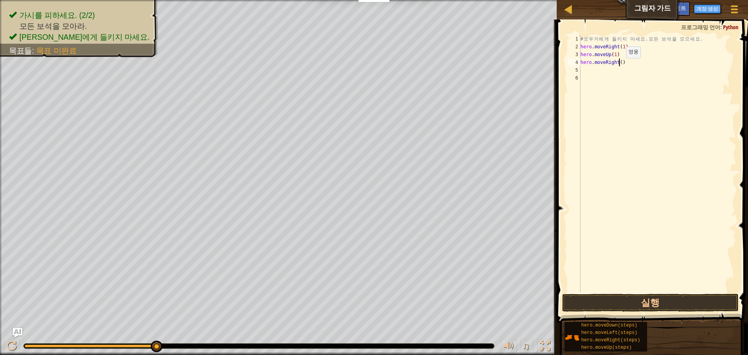
click at [620, 66] on div "# 오 우 거 에 게 들 키 지 마 세 요 . 모 든 보 석 을 모 으 세 요 . hero . moveRight ( 1 ) hero . mov…" at bounding box center [657, 171] width 157 height 273
type textarea "hero.moveRight(1)"
click at [588, 67] on div "# 오 우 거 에 게 들 키 지 마 세 요 . 모 든 보 석 을 모 으 세 요 . hero . moveRight ( 1 ) hero . mov…" at bounding box center [657, 171] width 157 height 273
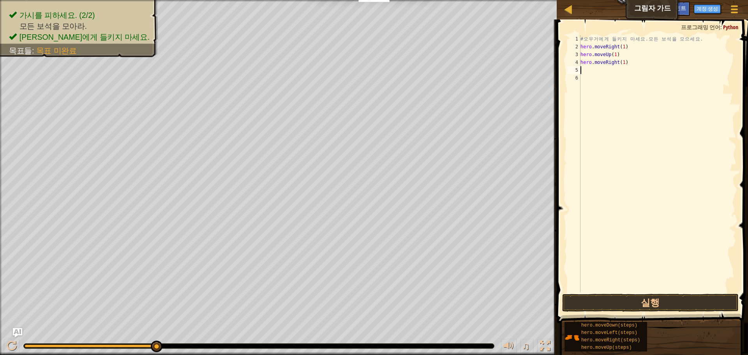
type textarea "h"
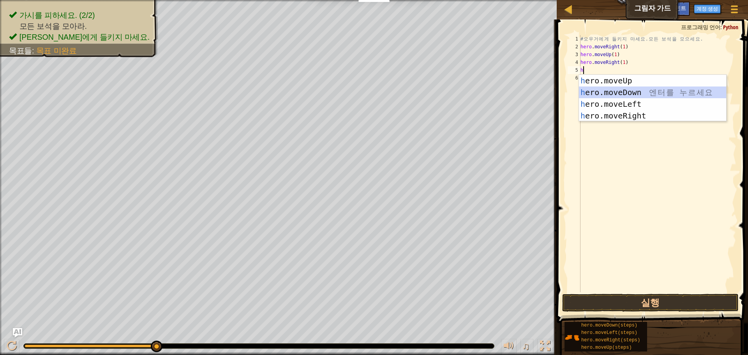
click at [634, 91] on div "h ero.moveUp 엔 터 를 누 르 세 요 h ero.moveDown 엔 터 를 누 르 세 요 h ero.moveLeft 엔 터 를 누 …" at bounding box center [652, 110] width 147 height 70
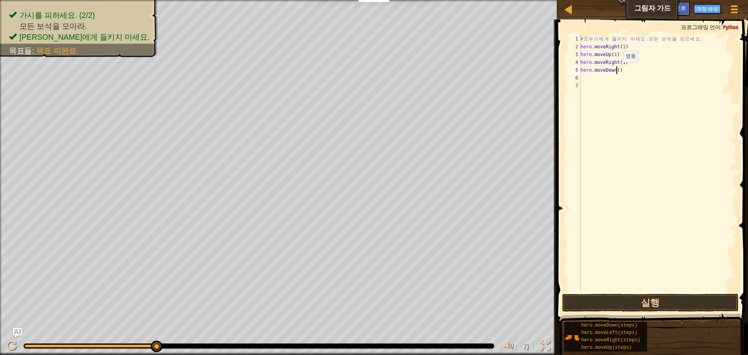
click at [617, 70] on div "# 오 우 거 에 게 들 키 지 마 세 요 . 모 든 보 석 을 모 으 세 요 . hero . moveRight ( 1 ) hero . mov…" at bounding box center [657, 171] width 157 height 273
type textarea "hero.moveDown(1)"
click at [676, 310] on button "실행" at bounding box center [650, 303] width 177 height 18
